Goal: Task Accomplishment & Management: Use online tool/utility

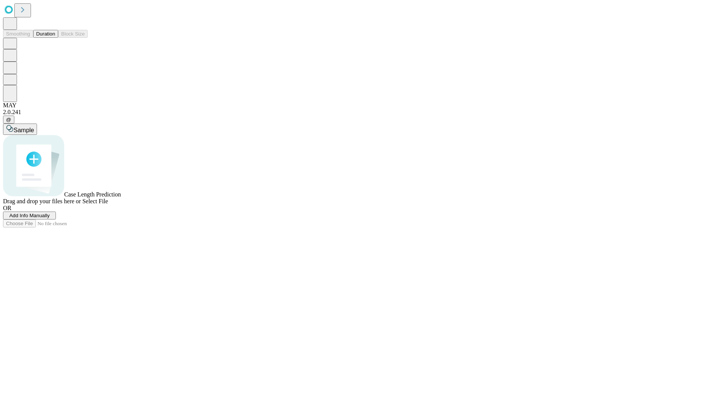
click at [55, 38] on button "Duration" at bounding box center [45, 34] width 25 height 8
click at [50, 218] on span "Add Info Manually" at bounding box center [29, 216] width 40 height 6
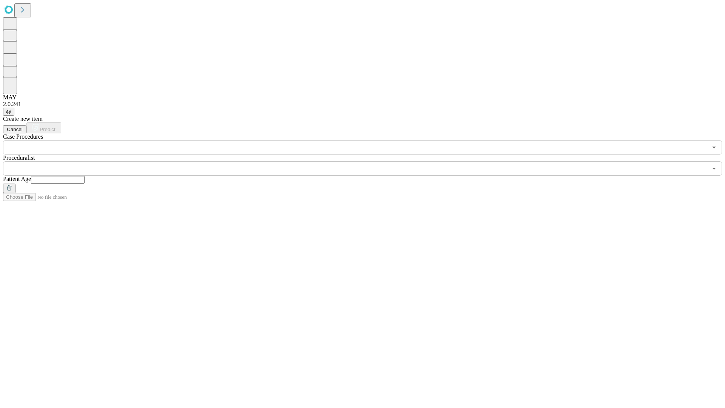
click at [85, 176] on input "text" at bounding box center [58, 180] width 54 height 8
type input "**"
click at [368, 161] on input "text" at bounding box center [355, 168] width 704 height 14
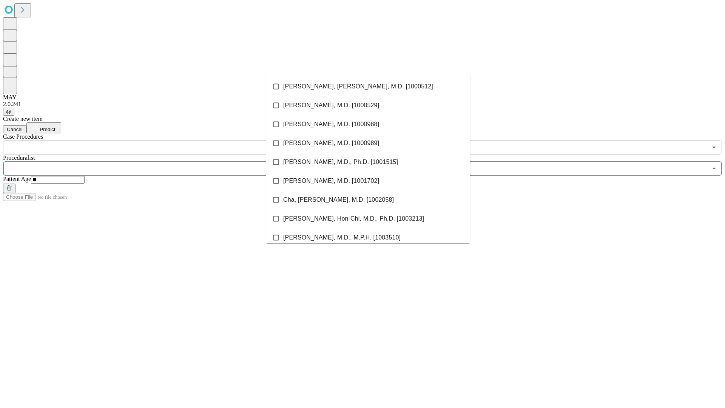
click at [368, 86] on li "[PERSON_NAME], [PERSON_NAME], M.D. [1000512]" at bounding box center [368, 86] width 204 height 19
